Goal: Transaction & Acquisition: Download file/media

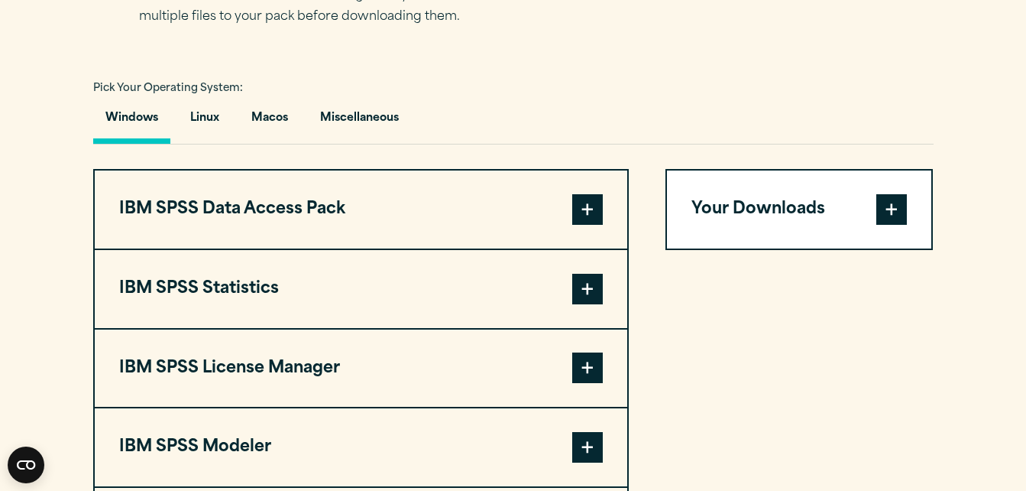
scroll to position [1190, 0]
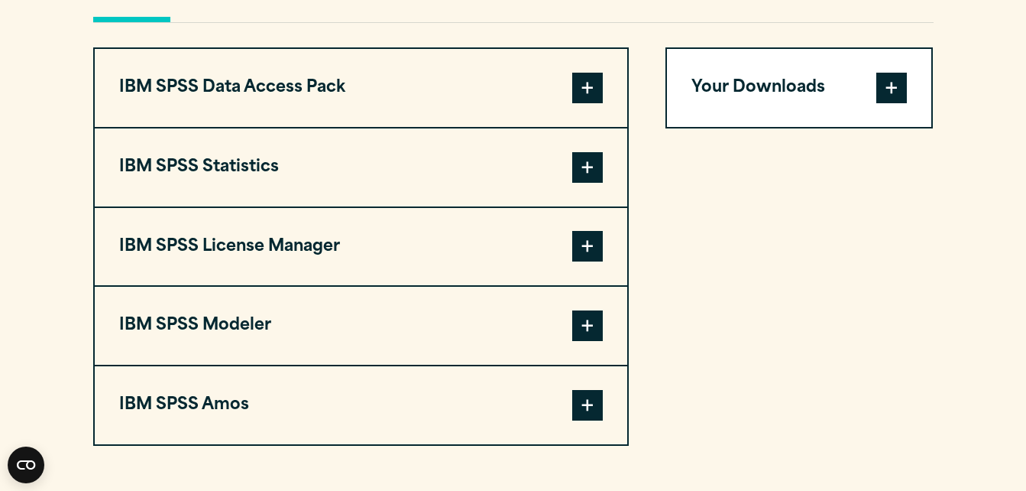
click at [837, 287] on div "Your Downloads You have not added any downloads. Download 0 Items" at bounding box center [799, 246] width 268 height 398
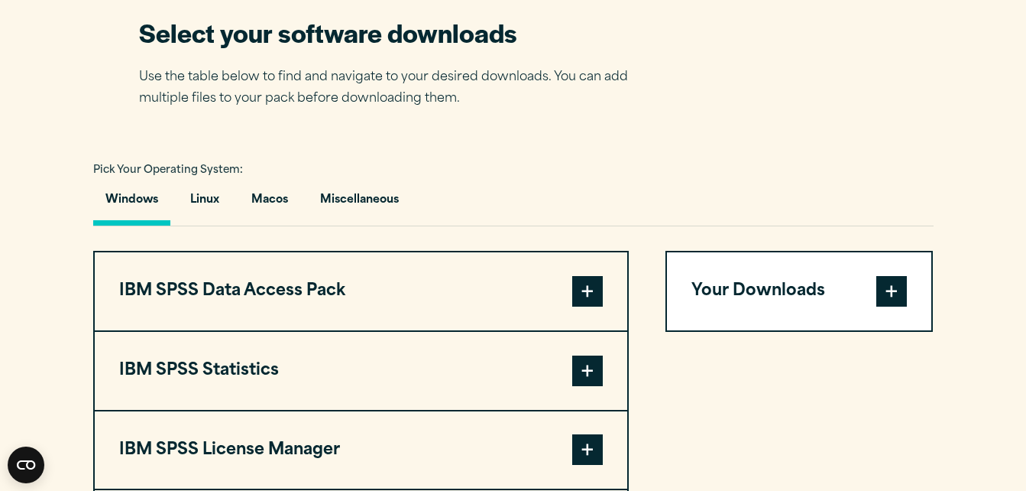
drag, startPoint x: 1011, startPoint y: 75, endPoint x: 1022, endPoint y: -11, distance: 87.0
click at [1022, 0] on html "Consent Details [#IABV2SETTINGS#] About This website uses cookies We use cookie…" at bounding box center [513, 468] width 1026 height 2910
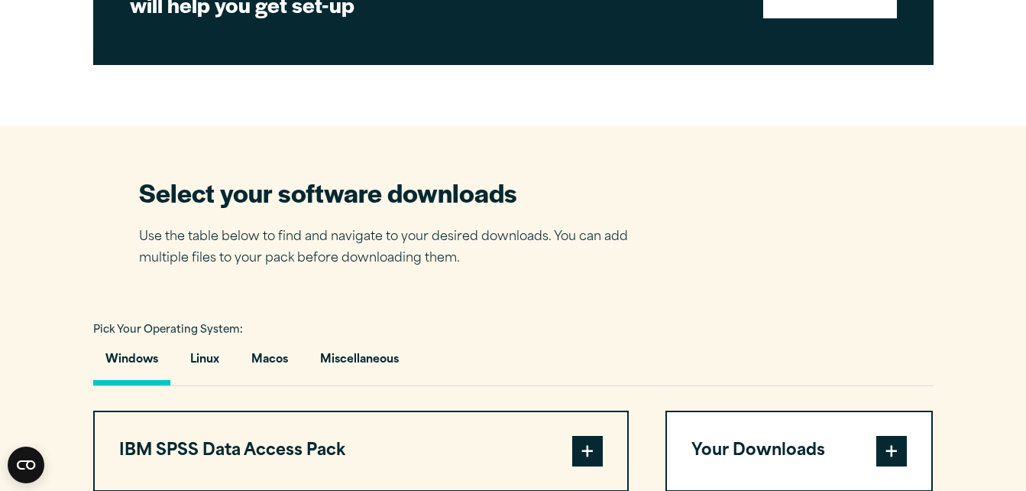
click at [762, 202] on div "Select your software downloads Use the table below to find and navigate to your…" at bounding box center [513, 222] width 749 height 95
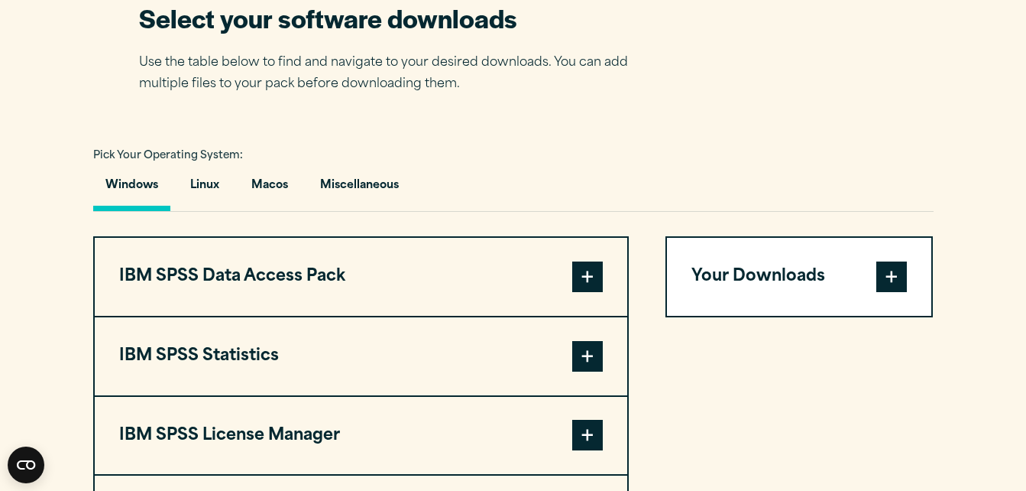
scroll to position [1225, 0]
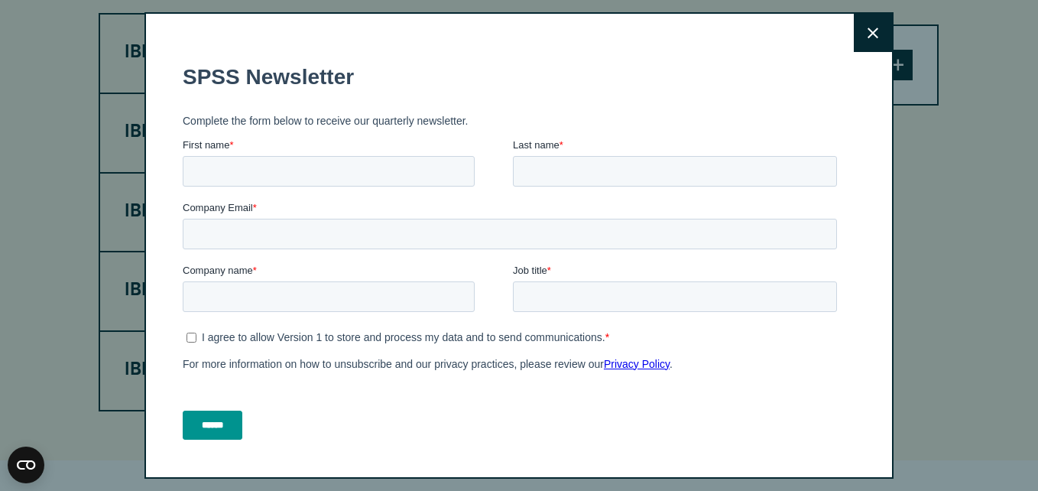
click at [593, 115] on div "Close" at bounding box center [518, 245] width 749 height 466
click at [853, 34] on button "Close" at bounding box center [872, 33] width 38 height 38
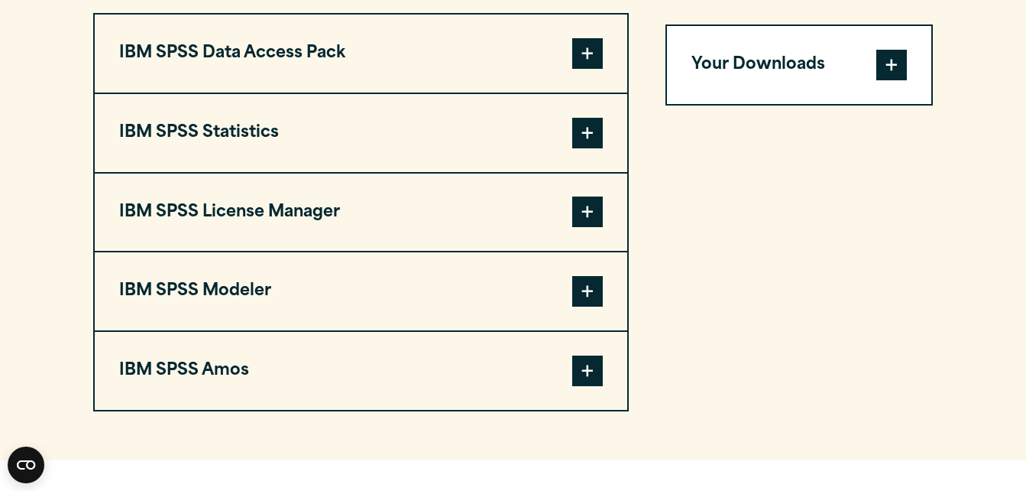
click at [589, 130] on span at bounding box center [587, 133] width 31 height 31
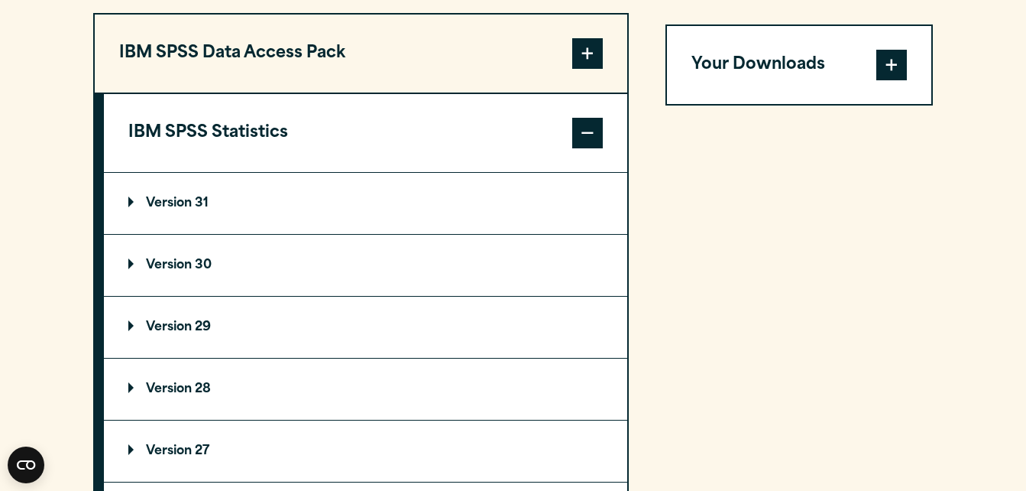
click at [805, 167] on div "Your Downloads You have not added any downloads. Download 0 Items" at bounding box center [799, 398] width 268 height 770
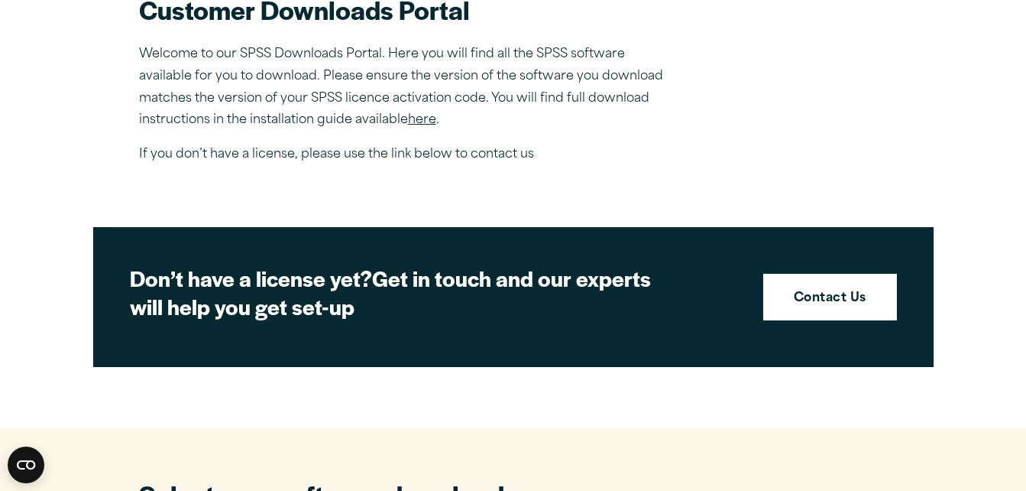
scroll to position [522, 0]
